Goal: Answer question/provide support: Share knowledge or assist other users

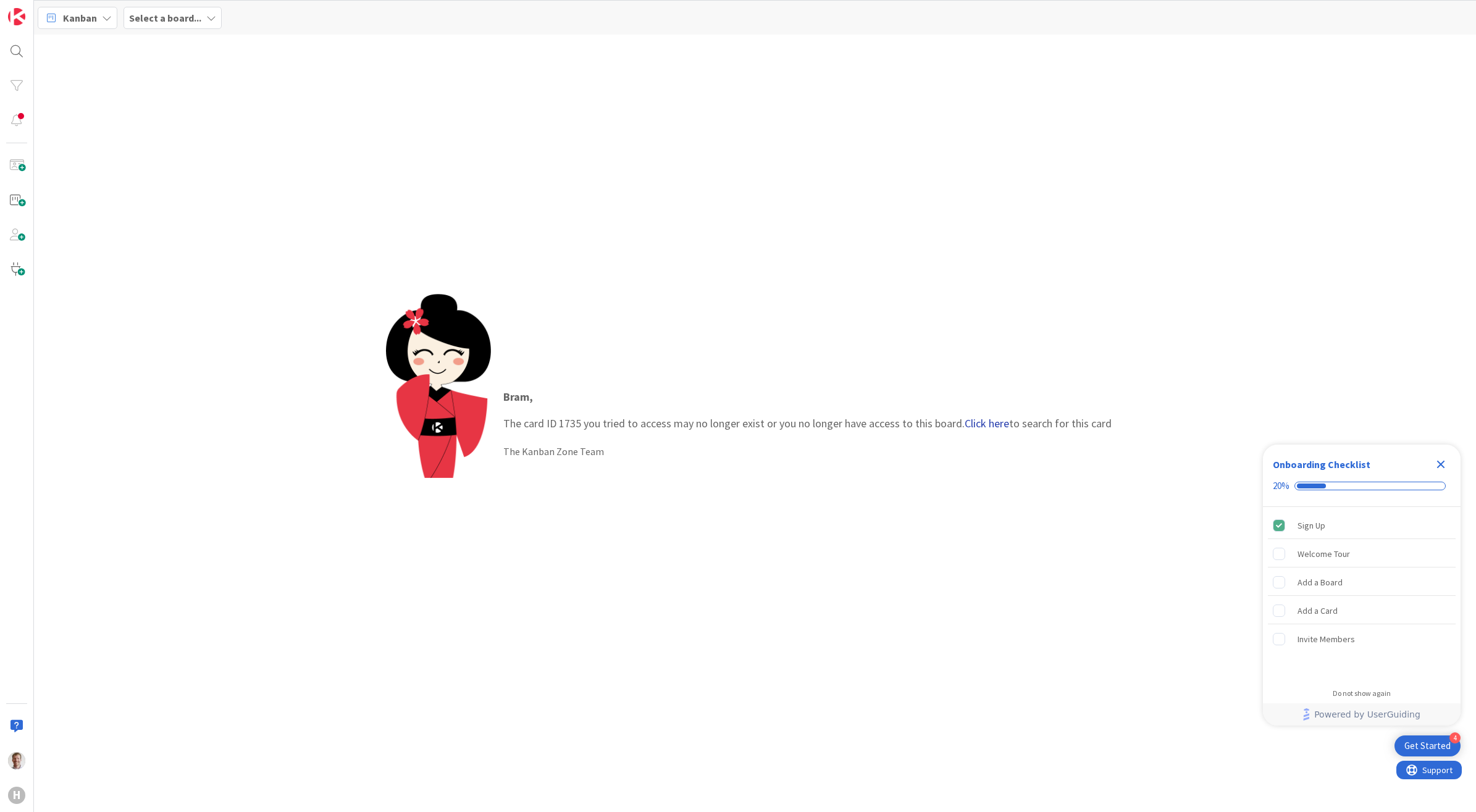
click at [982, 424] on link "Click here" at bounding box center [986, 423] width 44 height 15
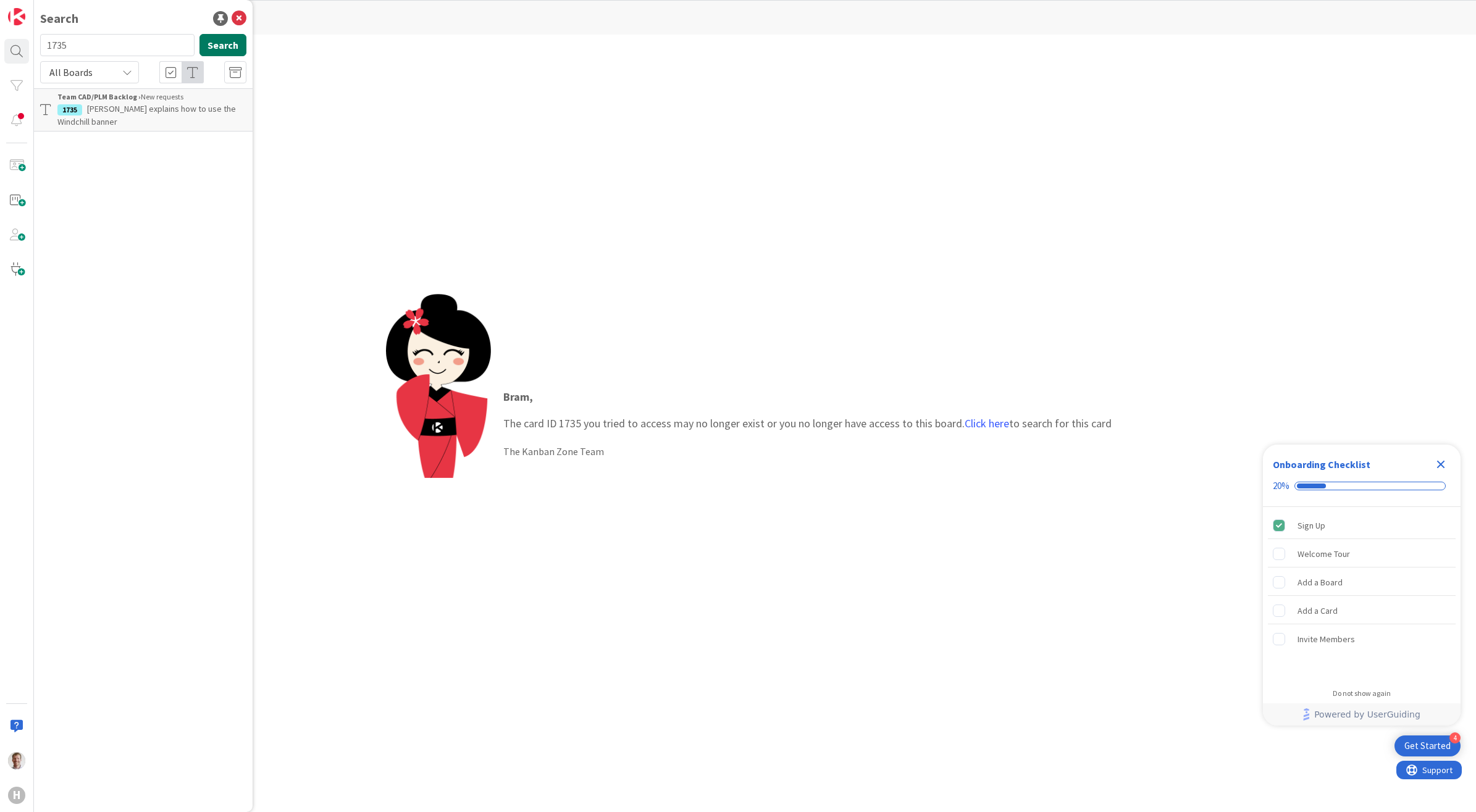
click at [222, 44] on button "Search" at bounding box center [223, 45] width 47 height 23
click at [161, 118] on p "[PERSON_NAME] explains how to use the Windchill banner" at bounding box center [152, 115] width 189 height 26
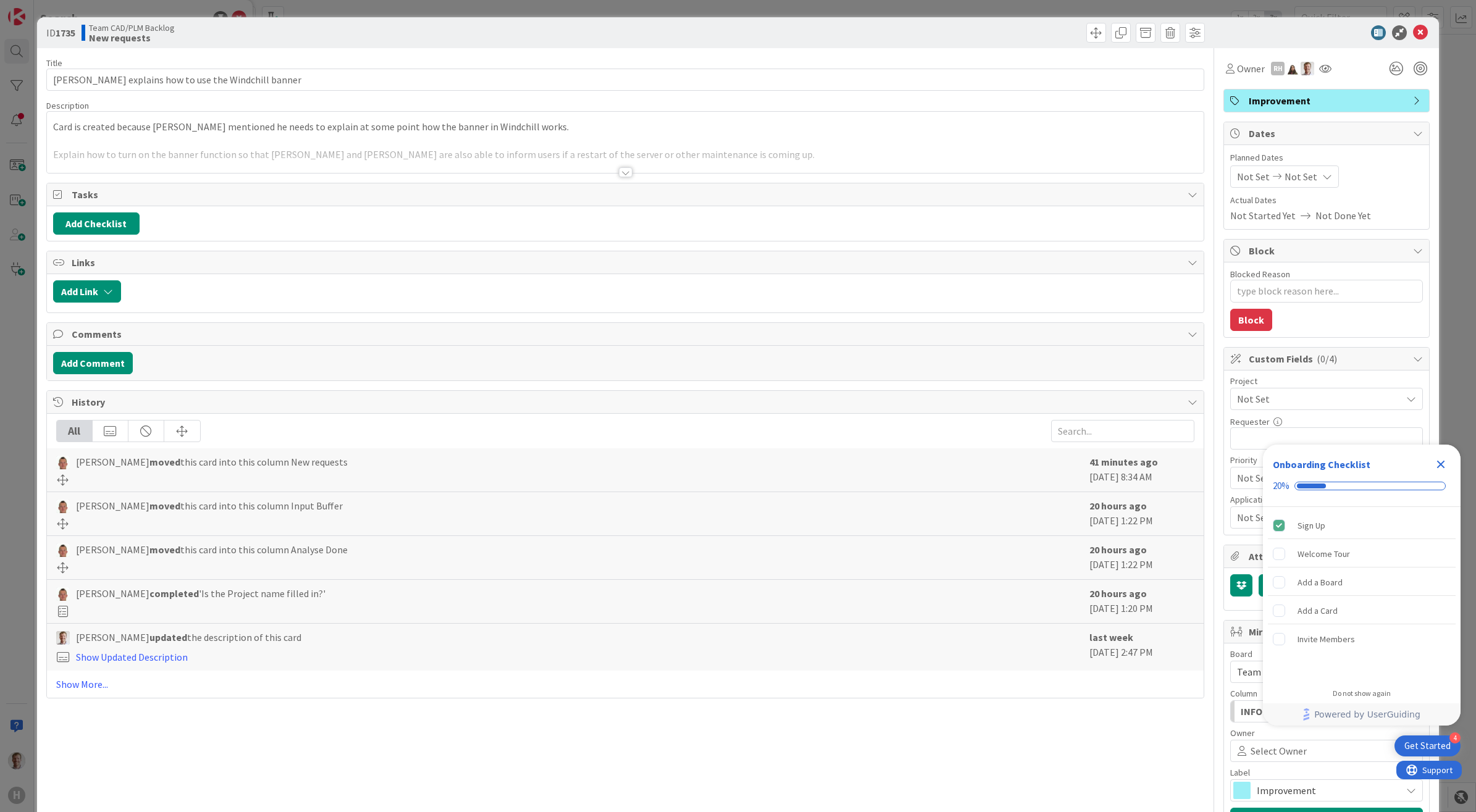
type textarea "x"
